Goal: Find specific page/section: Find specific page/section

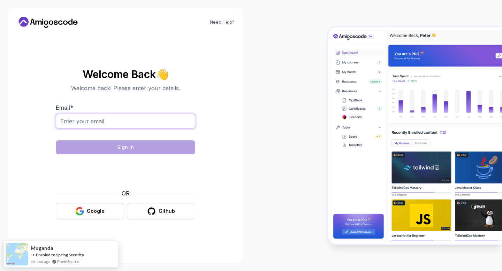
click at [89, 120] on input "Email *" at bounding box center [125, 121] width 139 height 15
type input "sambdavies@hotmail.com"
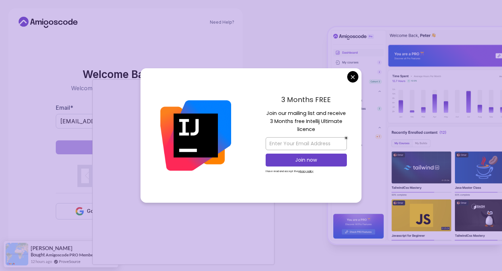
click at [352, 77] on body "Need Help? Welcome Back 👋 Welcome back! Please enter your details. Email * samb…" at bounding box center [251, 135] width 502 height 271
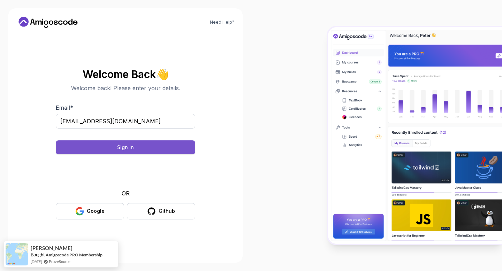
click at [117, 149] on div "Sign in" at bounding box center [125, 147] width 17 height 7
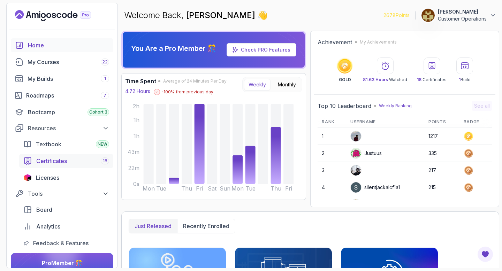
click at [48, 160] on span "Certificates" at bounding box center [51, 161] width 31 height 8
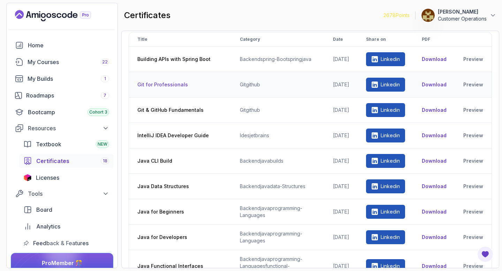
scroll to position [6, 0]
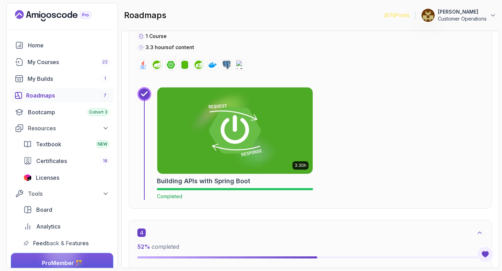
scroll to position [770, 0]
